Goal: Task Accomplishment & Management: Use online tool/utility

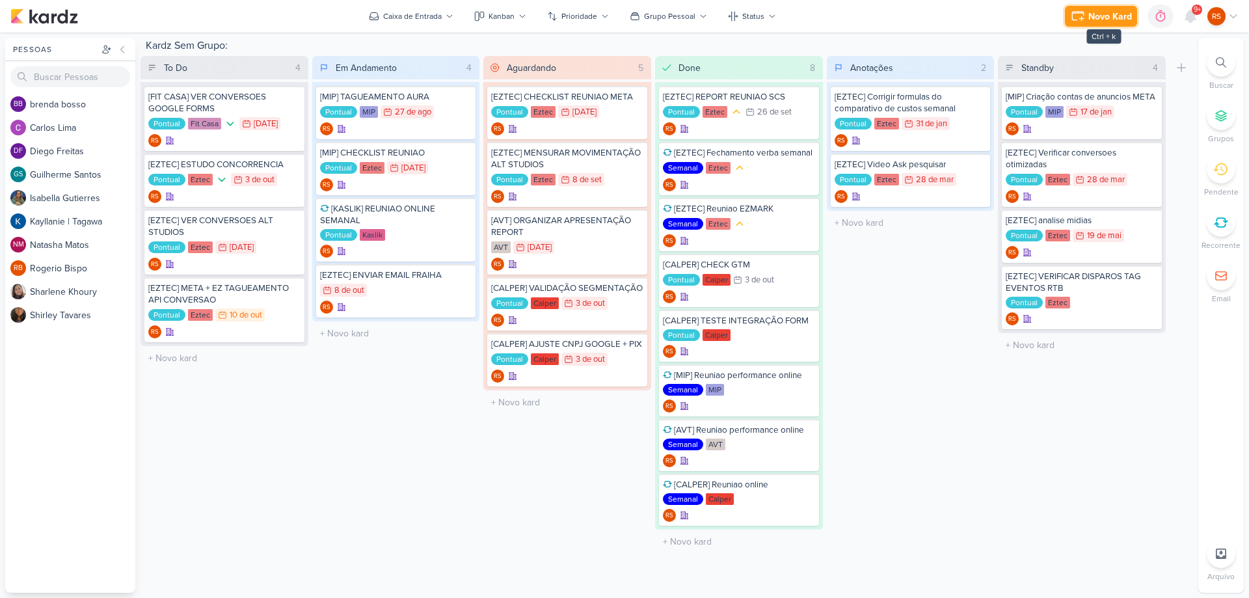
click at [1117, 11] on div "Novo Kard" at bounding box center [1111, 17] width 44 height 14
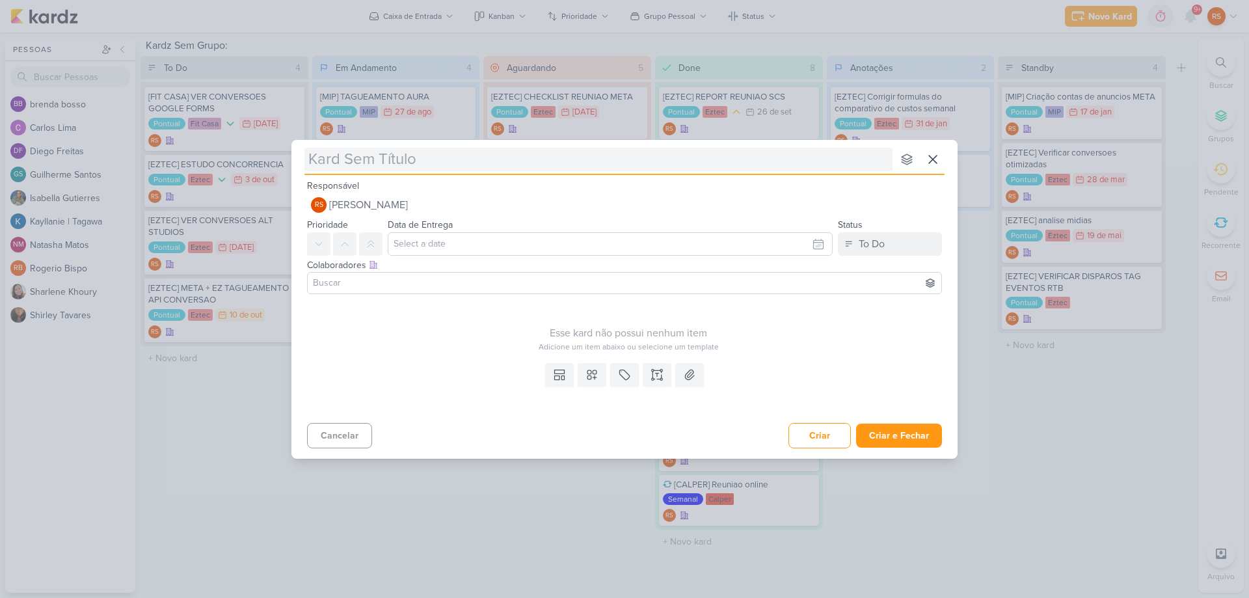
type input "["
type input "[ET"
type input "[ETZT"
type input "[EZTEC]"
type input "[EZTEC] LE"
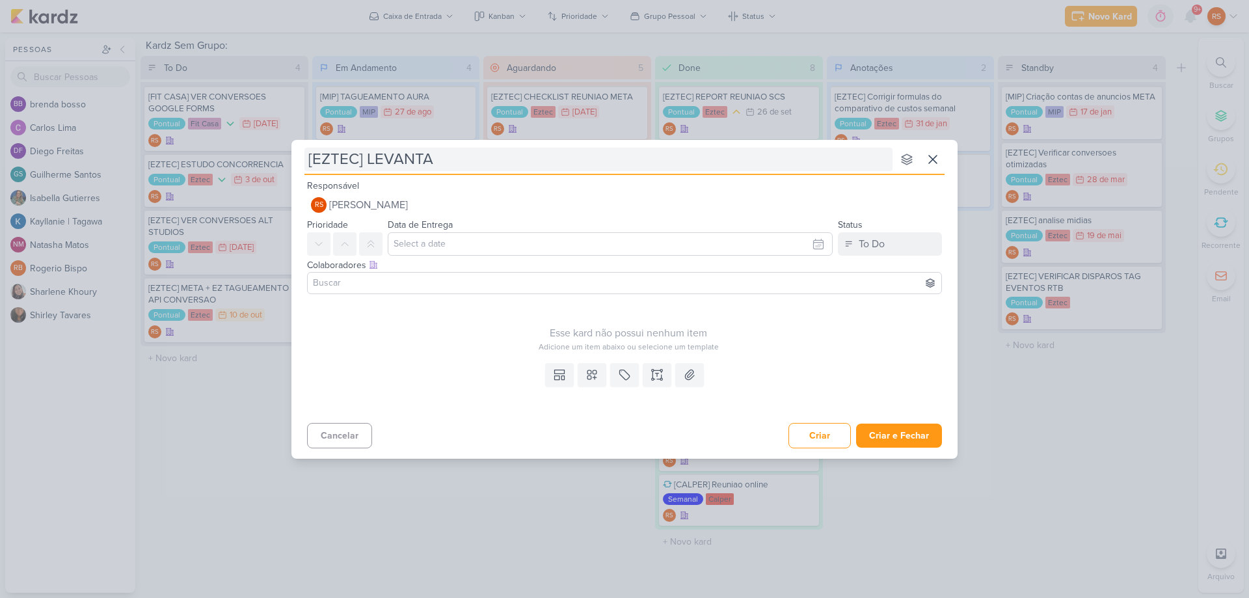
type input "[EZTEC] LEVANTAR"
type input "[EZTEC] LEVANTAR PONTOS RTB"
click at [421, 244] on input "text" at bounding box center [610, 243] width 445 height 23
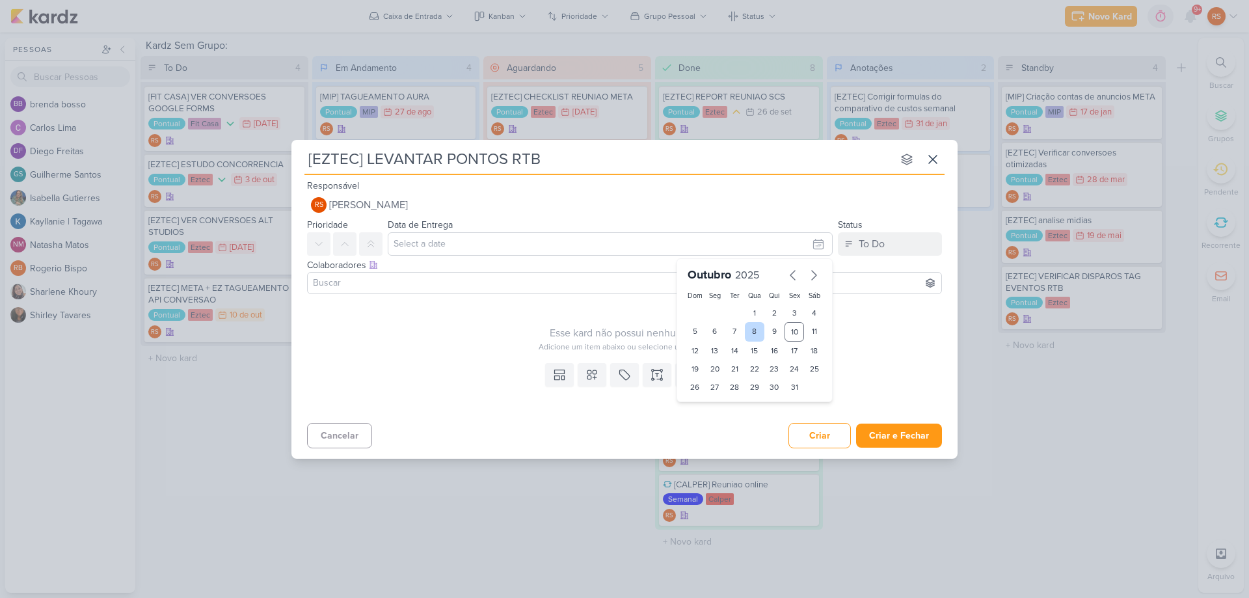
click at [750, 334] on div "8" at bounding box center [755, 332] width 20 height 20
type input "[DATE] 23:59"
click at [626, 377] on icon at bounding box center [624, 374] width 13 height 13
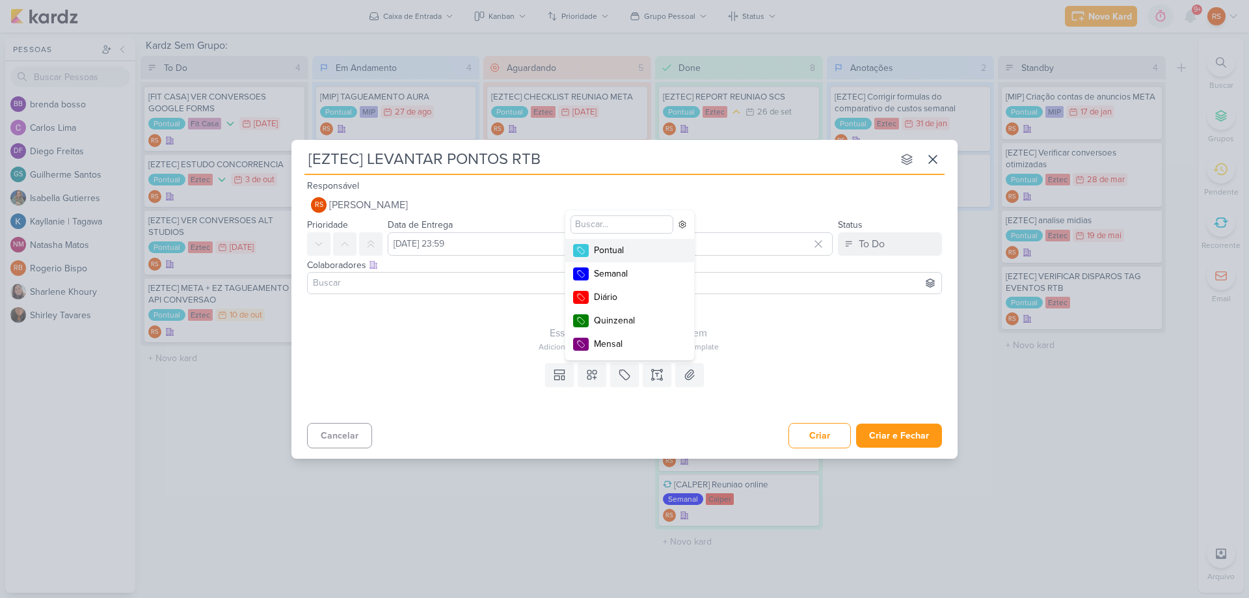
click at [611, 251] on div "Pontual" at bounding box center [636, 250] width 85 height 14
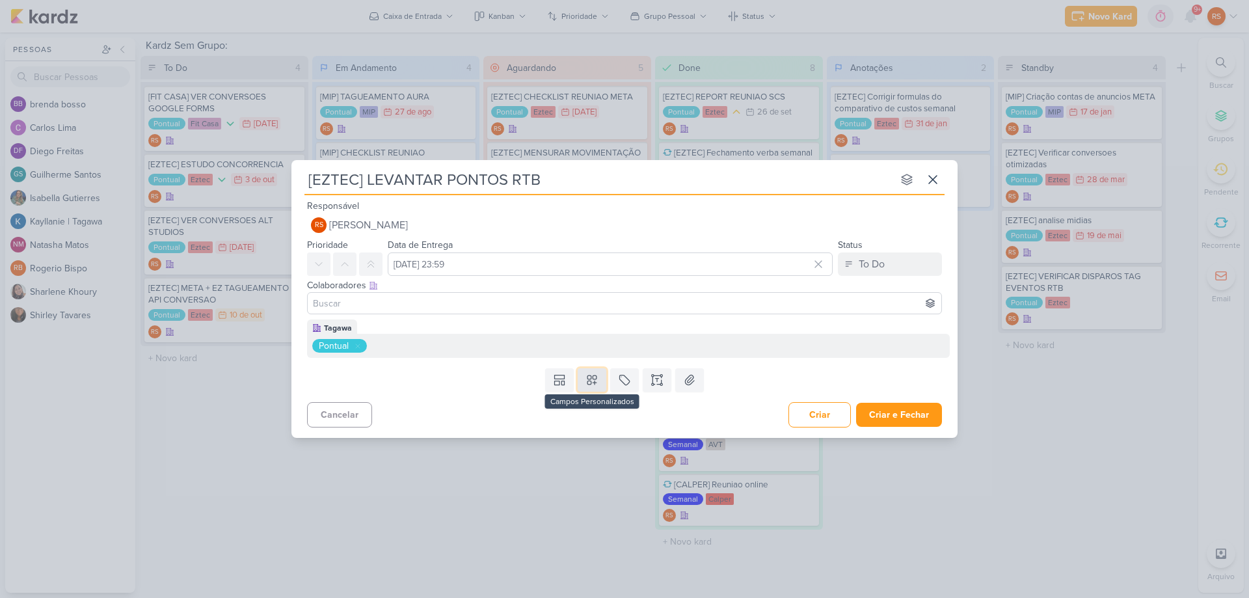
click at [602, 387] on button at bounding box center [592, 379] width 29 height 23
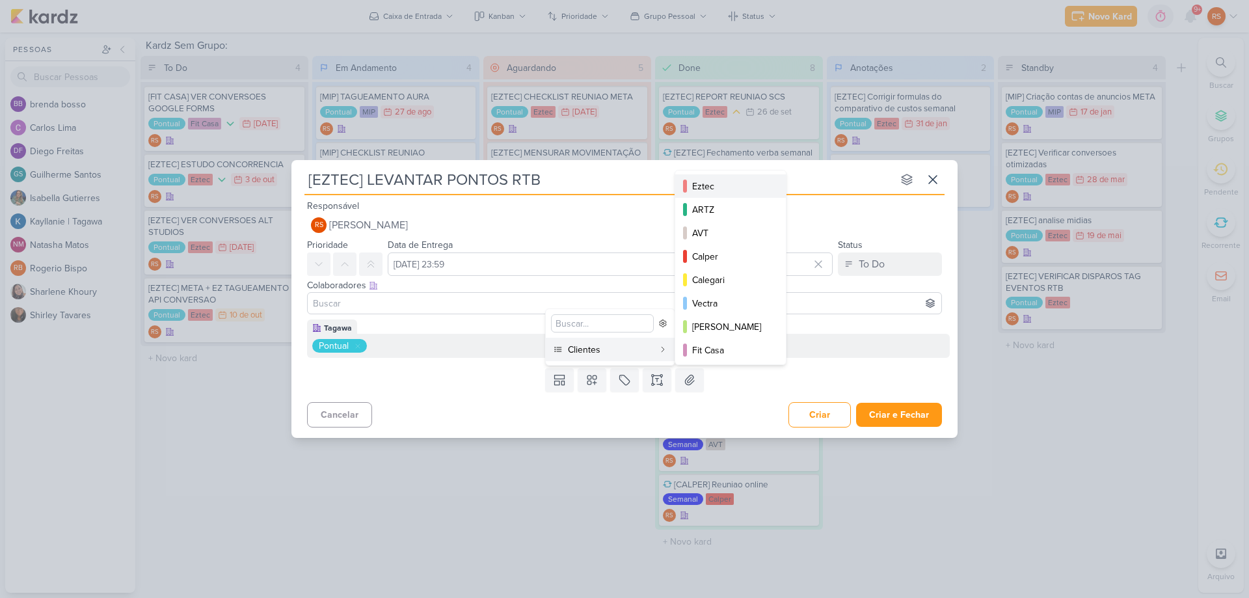
click at [728, 186] on div "Eztec" at bounding box center [731, 187] width 78 height 14
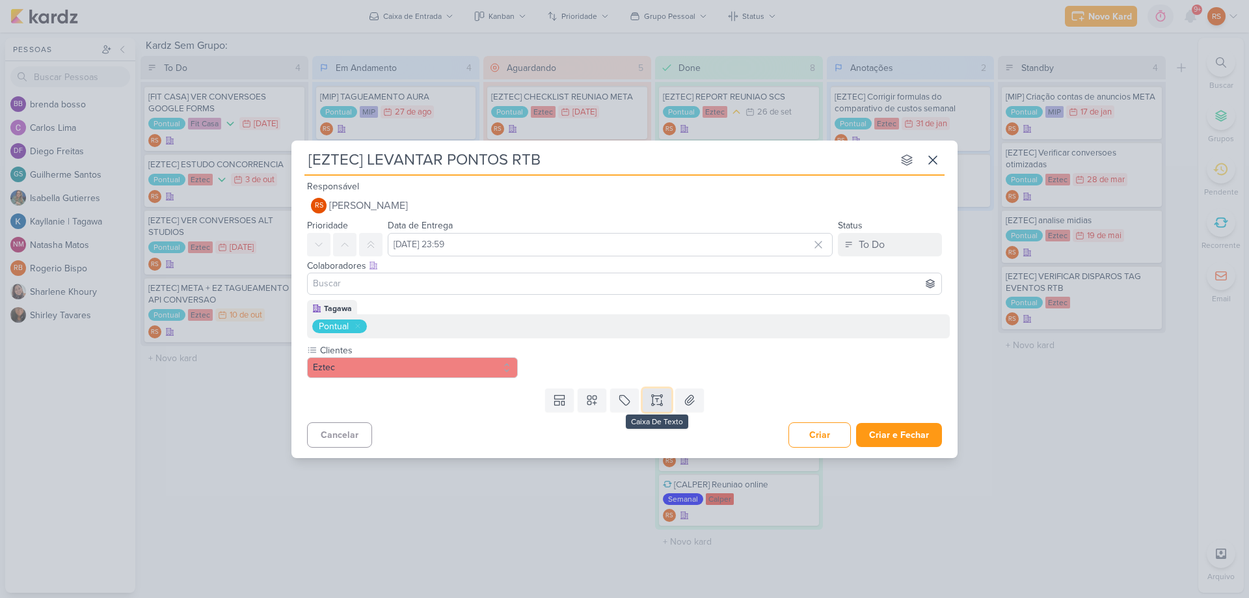
click at [657, 400] on icon at bounding box center [657, 399] width 0 height 3
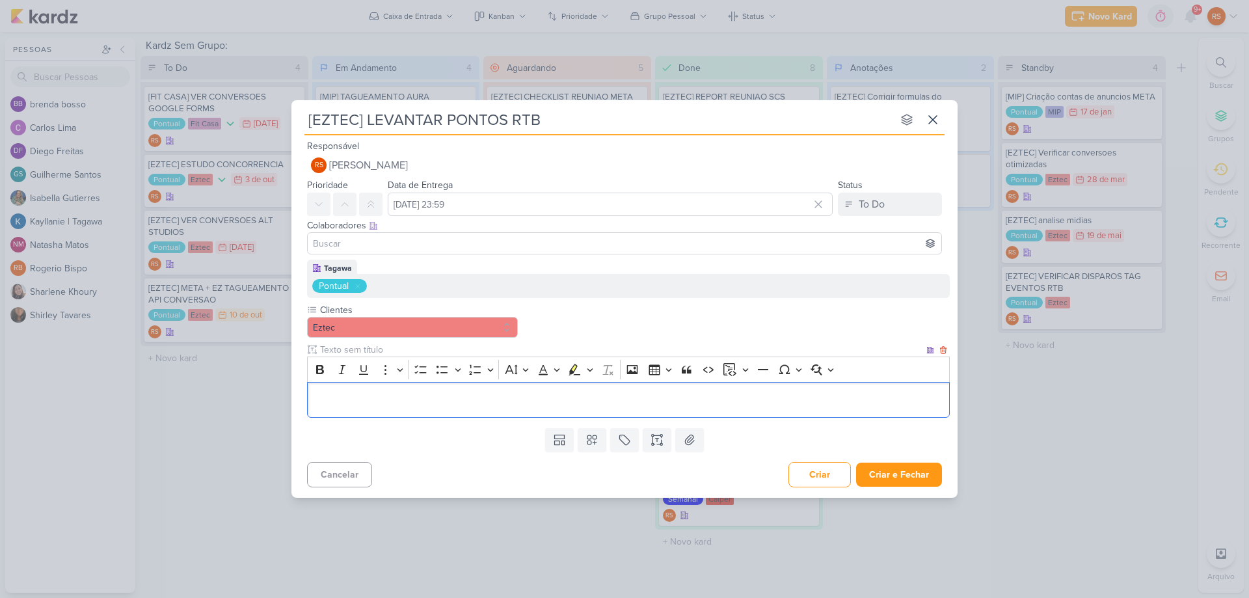
click at [585, 381] on div "Bold Italic Underline More To-do List Bulleted List Bulleted List Numbered List…" at bounding box center [628, 369] width 636 height 25
click at [564, 399] on p "Editor editing area: main" at bounding box center [628, 400] width 629 height 16
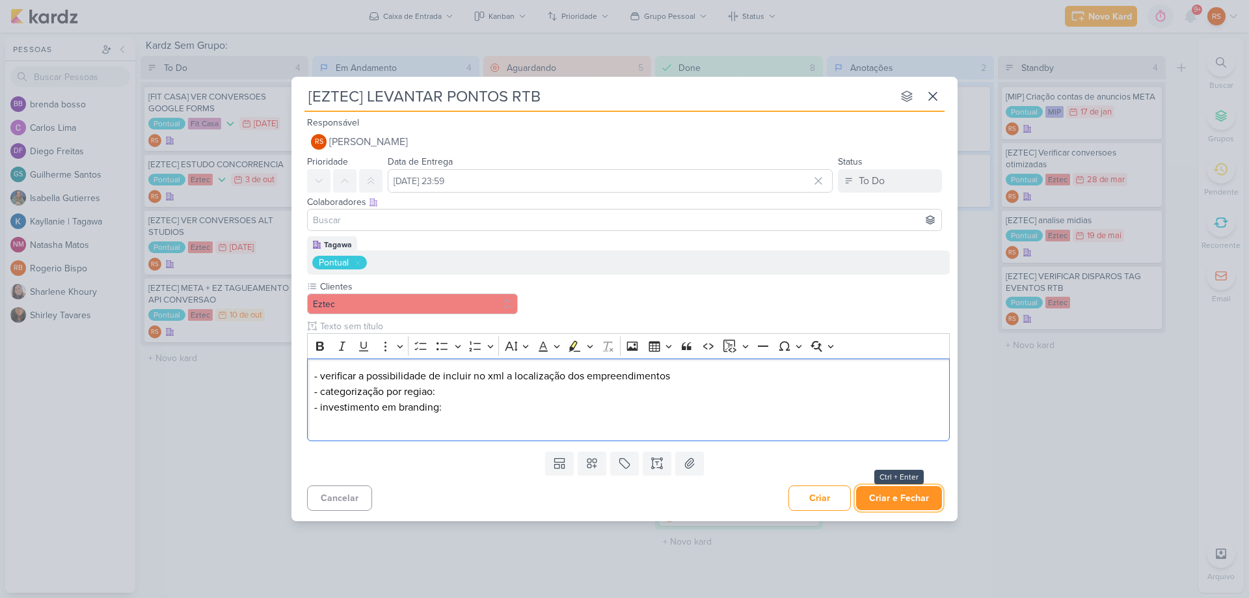
click at [891, 493] on button "Criar e Fechar" at bounding box center [899, 498] width 86 height 24
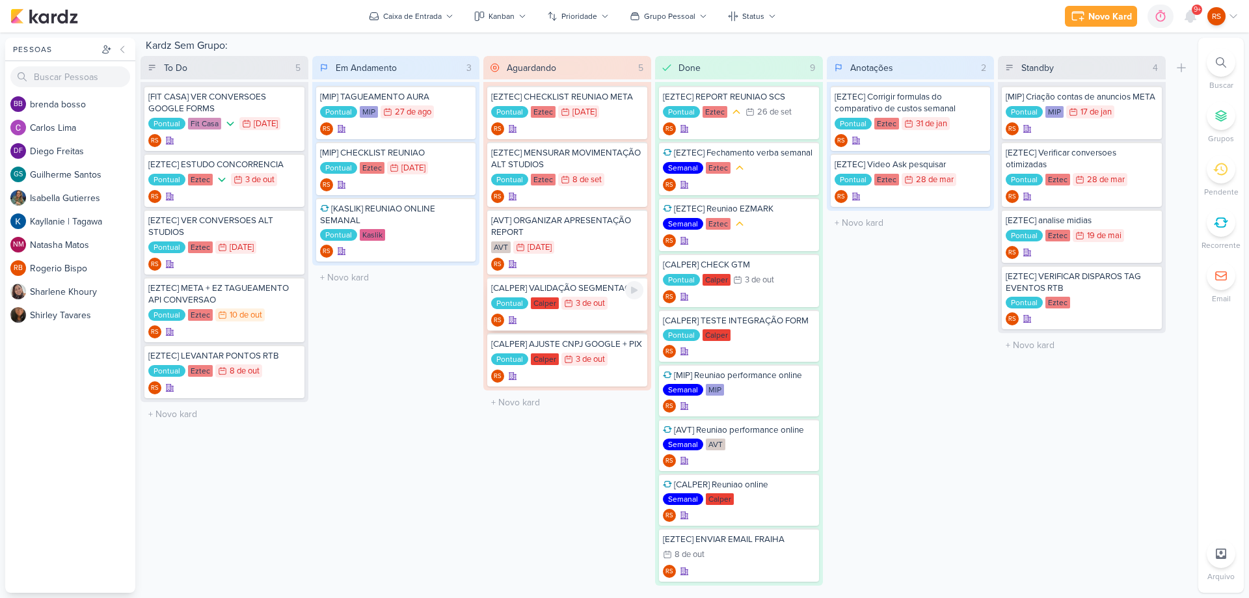
click at [609, 290] on div "[CALPER] VALIDAÇÃO SEGMENTAÇÃO" at bounding box center [567, 288] width 152 height 12
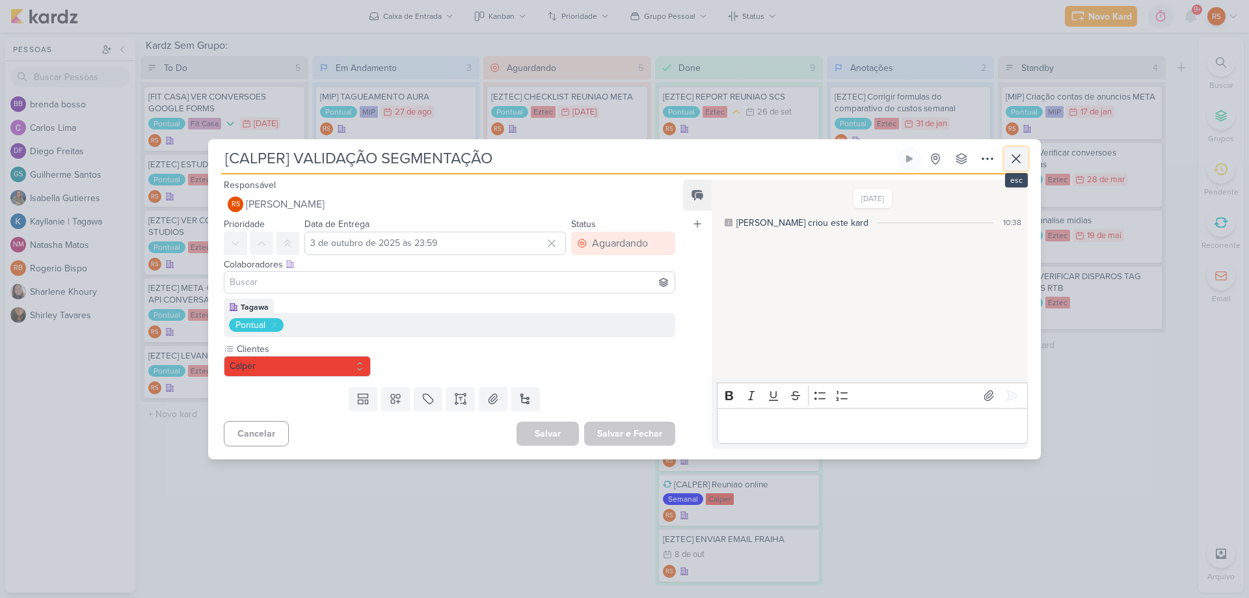
click at [1016, 157] on icon at bounding box center [1017, 159] width 16 height 16
